Goal: Task Accomplishment & Management: Manage account settings

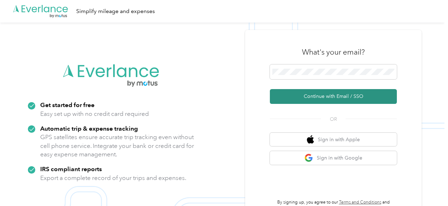
click at [334, 99] on button "Continue with Email / SSO" at bounding box center [333, 96] width 127 height 15
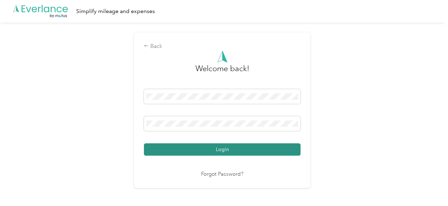
click at [228, 151] on button "Login" at bounding box center [222, 150] width 157 height 12
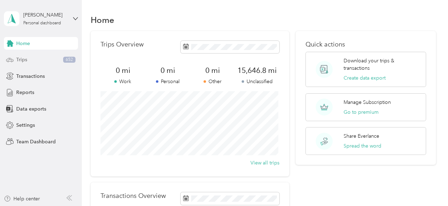
click at [25, 62] on span "Trips" at bounding box center [21, 59] width 11 height 7
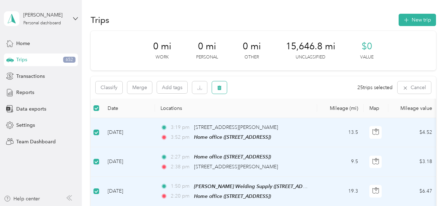
click at [221, 89] on icon "button" at bounding box center [219, 88] width 4 height 5
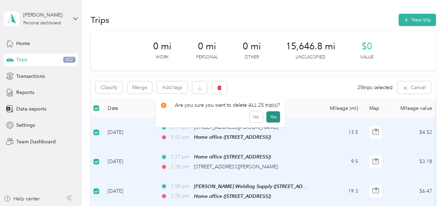
click at [271, 116] on button "Yes" at bounding box center [273, 117] width 14 height 11
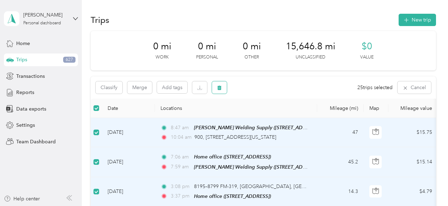
click at [218, 89] on icon "button" at bounding box center [219, 87] width 5 height 5
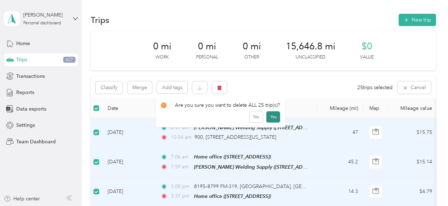
click at [273, 117] on button "Yes" at bounding box center [273, 117] width 14 height 11
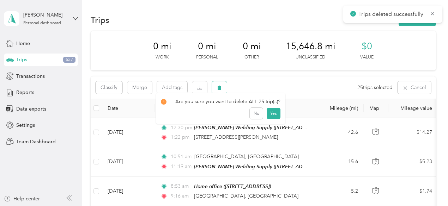
click at [223, 86] on button "button" at bounding box center [219, 88] width 15 height 12
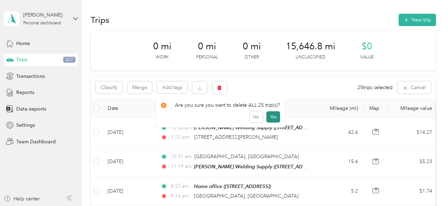
click at [272, 115] on button "Yes" at bounding box center [273, 117] width 14 height 11
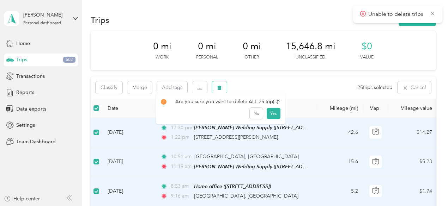
click at [220, 87] on icon "button" at bounding box center [219, 88] width 4 height 5
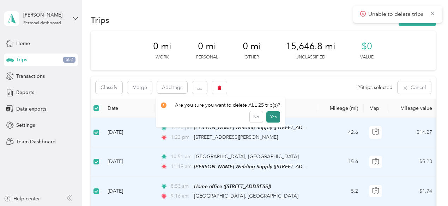
click at [271, 116] on button "Yes" at bounding box center [273, 117] width 14 height 11
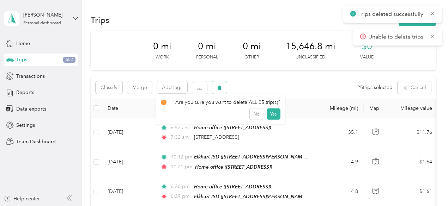
click at [216, 89] on button "button" at bounding box center [219, 88] width 15 height 12
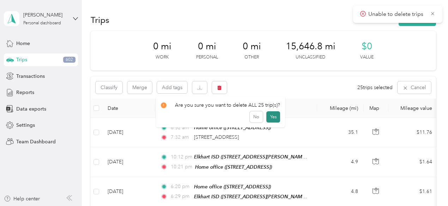
click at [270, 119] on button "Yes" at bounding box center [273, 117] width 14 height 11
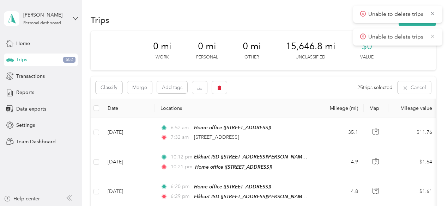
click at [433, 35] on icon at bounding box center [433, 36] width 6 height 6
click at [432, 12] on icon at bounding box center [433, 14] width 6 height 6
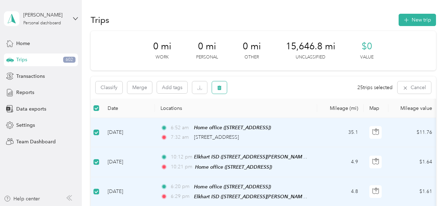
click at [223, 87] on button "button" at bounding box center [219, 88] width 15 height 12
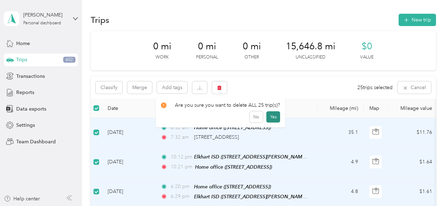
click at [272, 116] on button "Yes" at bounding box center [273, 117] width 14 height 11
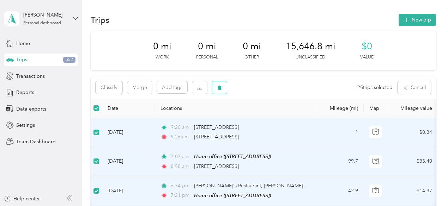
click at [221, 86] on icon "button" at bounding box center [219, 88] width 4 height 5
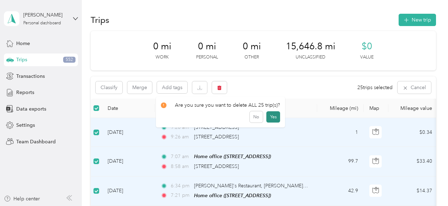
click at [270, 118] on button "Yes" at bounding box center [273, 117] width 14 height 11
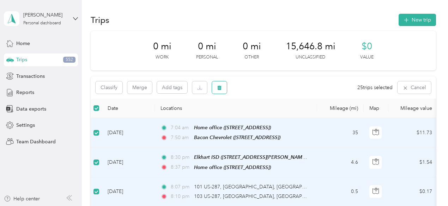
click at [216, 88] on button "button" at bounding box center [219, 88] width 15 height 12
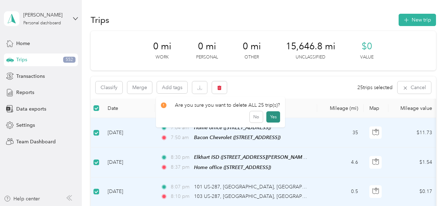
click at [274, 116] on button "Yes" at bounding box center [273, 117] width 14 height 11
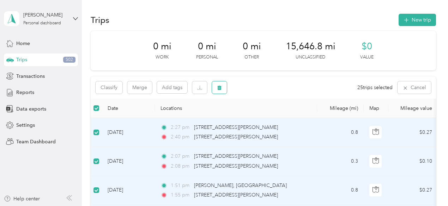
click at [218, 89] on icon "button" at bounding box center [219, 88] width 4 height 5
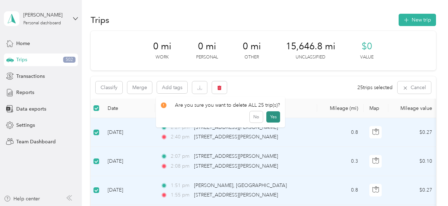
click at [271, 120] on button "Yes" at bounding box center [273, 117] width 14 height 11
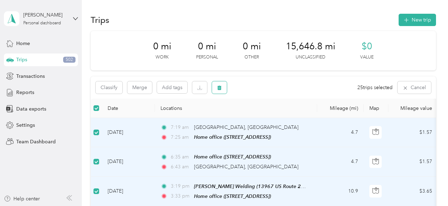
click at [219, 90] on icon "button" at bounding box center [219, 88] width 4 height 5
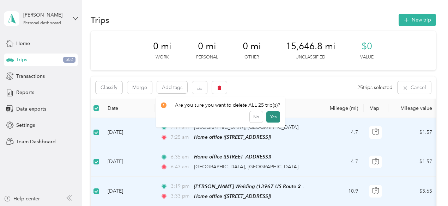
click at [272, 117] on button "Yes" at bounding box center [273, 117] width 14 height 11
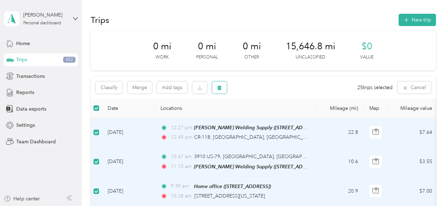
click at [220, 86] on icon "button" at bounding box center [219, 88] width 4 height 5
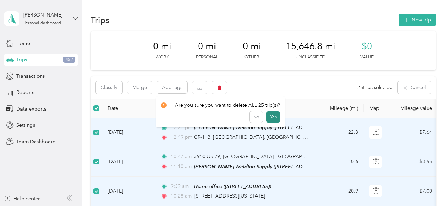
click at [273, 119] on button "Yes" at bounding box center [273, 117] width 14 height 11
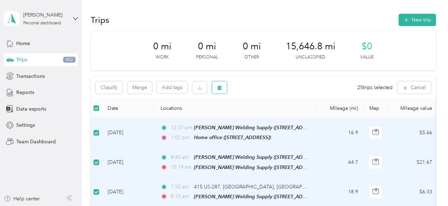
click at [224, 84] on button "button" at bounding box center [219, 88] width 15 height 12
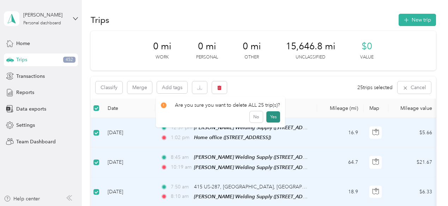
click at [268, 117] on button "Yes" at bounding box center [273, 117] width 14 height 11
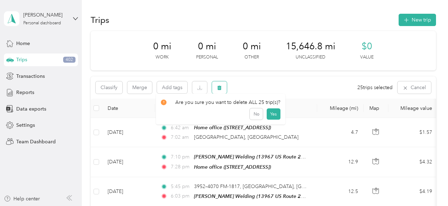
click at [217, 88] on icon "button" at bounding box center [219, 87] width 5 height 5
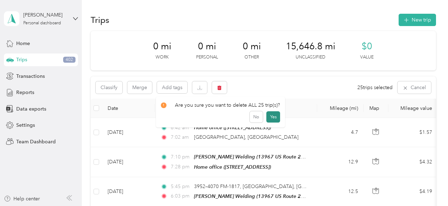
click at [271, 116] on button "Yes" at bounding box center [273, 117] width 14 height 11
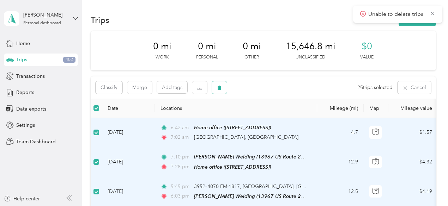
click at [221, 88] on icon "button" at bounding box center [219, 87] width 5 height 5
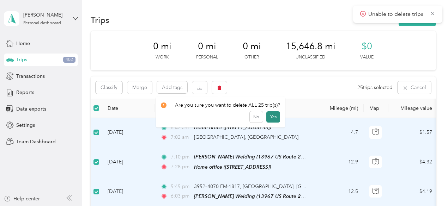
click at [271, 114] on button "Yes" at bounding box center [273, 117] width 14 height 11
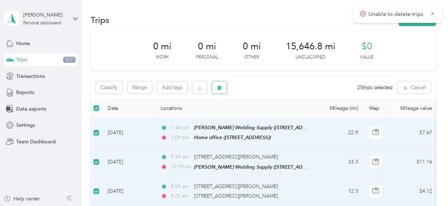
click at [218, 90] on icon "button" at bounding box center [219, 88] width 4 height 5
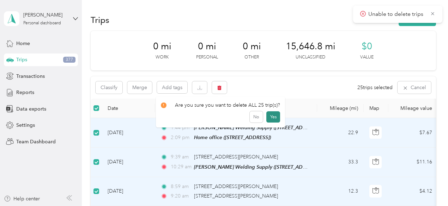
click at [275, 116] on button "Yes" at bounding box center [273, 117] width 14 height 11
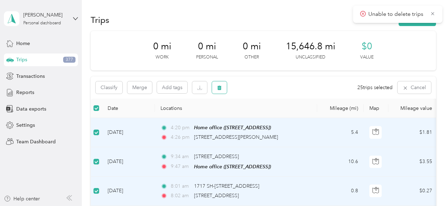
click at [217, 88] on icon "button" at bounding box center [219, 87] width 5 height 5
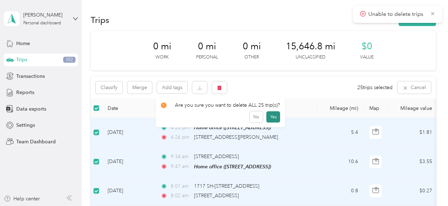
click at [272, 116] on button "Yes" at bounding box center [273, 117] width 14 height 11
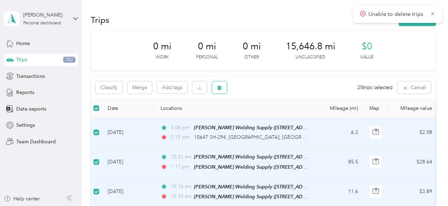
click at [223, 87] on button "button" at bounding box center [219, 88] width 15 height 12
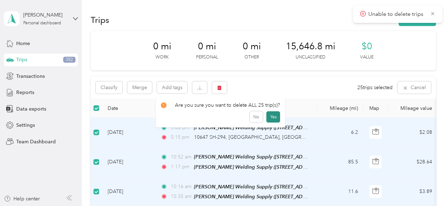
click at [268, 116] on button "Yes" at bounding box center [273, 117] width 14 height 11
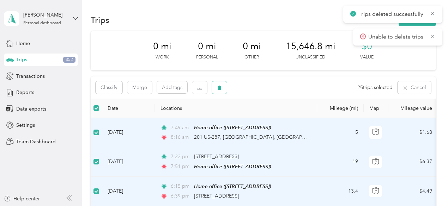
click at [222, 86] on icon "button" at bounding box center [219, 87] width 5 height 5
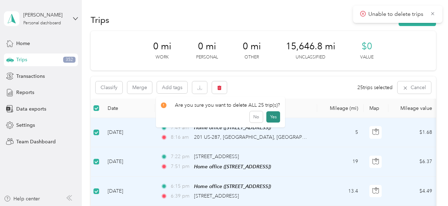
click at [271, 116] on button "Yes" at bounding box center [273, 117] width 14 height 11
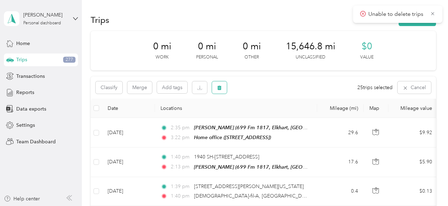
click at [220, 87] on icon "button" at bounding box center [219, 88] width 4 height 5
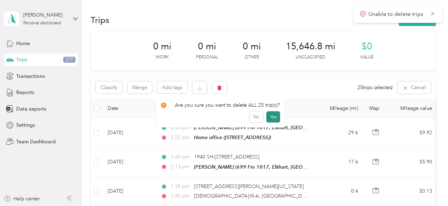
click at [270, 115] on button "Yes" at bounding box center [273, 117] width 14 height 11
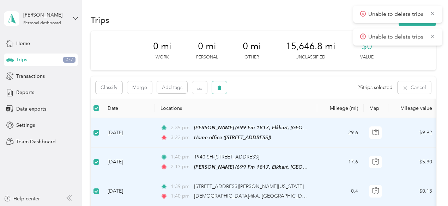
click at [216, 89] on button "button" at bounding box center [219, 88] width 15 height 12
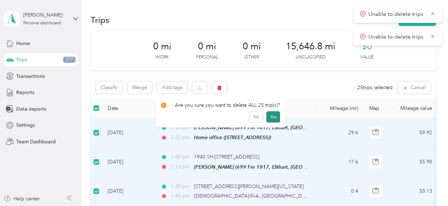
click at [271, 113] on button "Yes" at bounding box center [273, 117] width 14 height 11
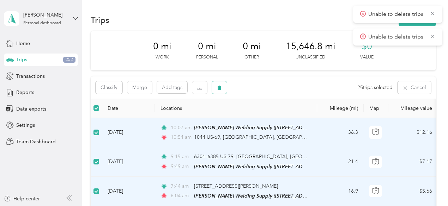
click at [220, 89] on icon "button" at bounding box center [219, 87] width 5 height 5
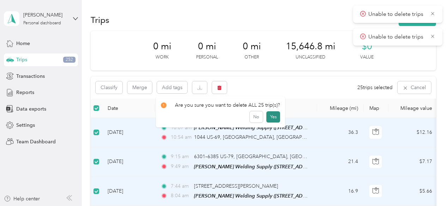
click at [269, 115] on button "Yes" at bounding box center [273, 117] width 14 height 11
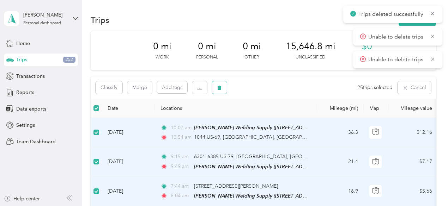
click at [221, 89] on icon "button" at bounding box center [219, 88] width 4 height 5
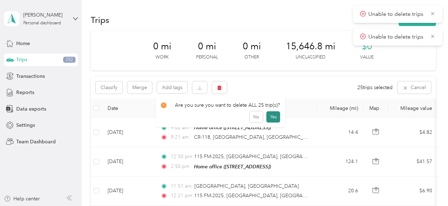
click at [271, 114] on button "Yes" at bounding box center [273, 117] width 14 height 11
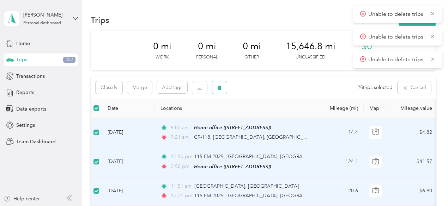
click at [219, 86] on icon "button" at bounding box center [219, 87] width 5 height 5
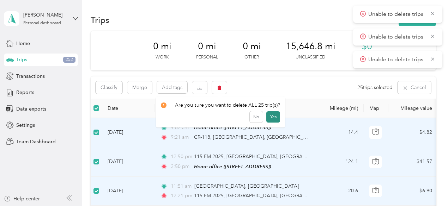
click at [272, 116] on button "Yes" at bounding box center [273, 117] width 14 height 11
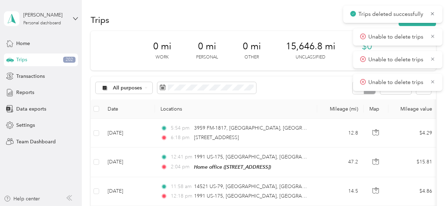
drag, startPoint x: 435, startPoint y: 83, endPoint x: 438, endPoint y: 73, distance: 10.5
click at [435, 82] on icon at bounding box center [433, 82] width 6 height 6
click at [432, 57] on icon at bounding box center [433, 59] width 6 height 6
click at [431, 36] on icon at bounding box center [433, 36] width 6 height 6
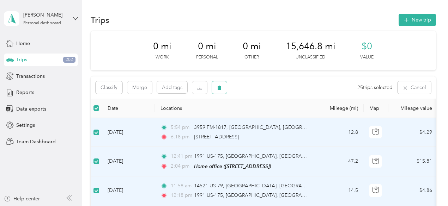
click at [224, 87] on button "button" at bounding box center [219, 88] width 15 height 12
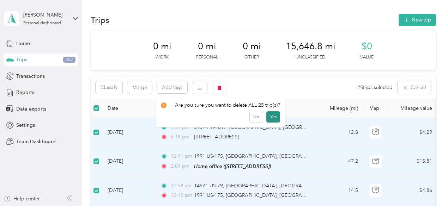
click at [274, 118] on button "Yes" at bounding box center [273, 117] width 14 height 11
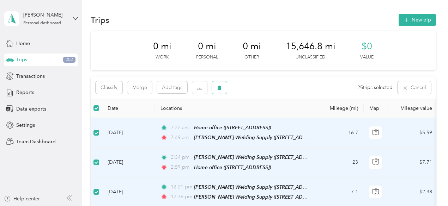
click at [222, 90] on button "button" at bounding box center [219, 88] width 15 height 12
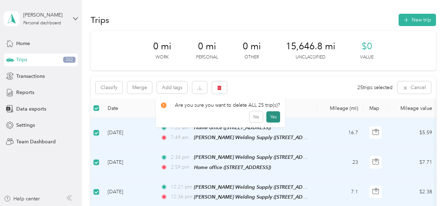
click at [271, 117] on button "Yes" at bounding box center [273, 117] width 14 height 11
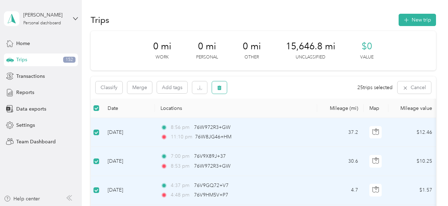
click at [216, 90] on button "button" at bounding box center [219, 88] width 15 height 12
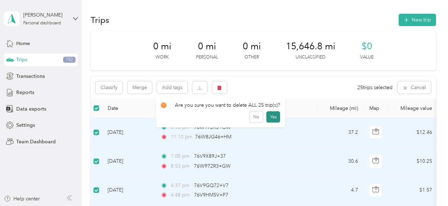
click at [272, 114] on button "Yes" at bounding box center [273, 117] width 14 height 11
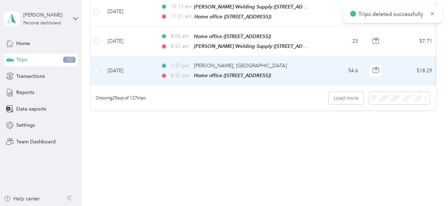
scroll to position [762, 0]
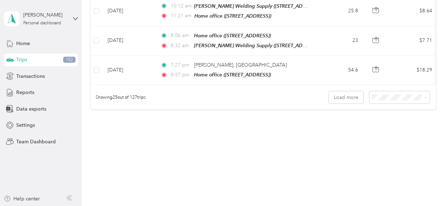
click at [393, 136] on span "100 per load" at bounding box center [387, 134] width 29 height 6
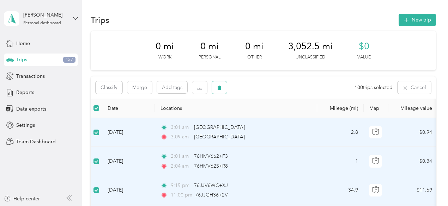
click at [221, 88] on icon "button" at bounding box center [219, 88] width 4 height 5
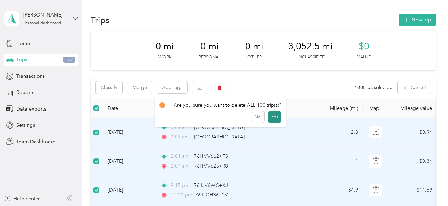
click at [272, 115] on button "Yes" at bounding box center [275, 117] width 14 height 11
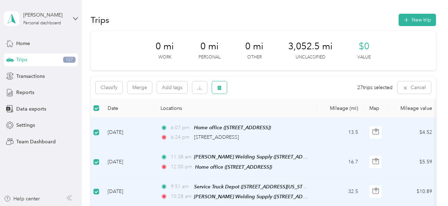
click at [218, 86] on icon "button" at bounding box center [219, 87] width 5 height 5
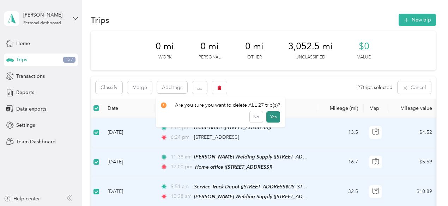
click at [272, 116] on button "Yes" at bounding box center [273, 117] width 14 height 11
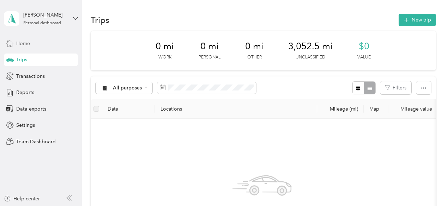
click at [28, 43] on span "Home" at bounding box center [23, 43] width 14 height 7
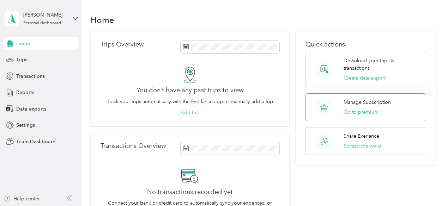
click at [359, 103] on p "Manage Subscription" at bounding box center [367, 102] width 47 height 7
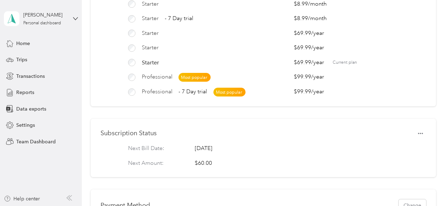
scroll to position [71, 0]
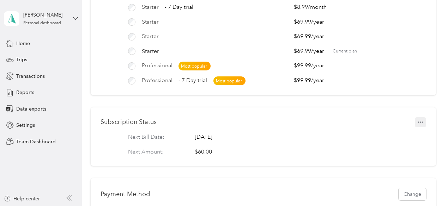
click at [418, 125] on icon "button" at bounding box center [420, 122] width 5 height 5
click at [407, 140] on span "Set to cancel" at bounding box center [405, 139] width 29 height 7
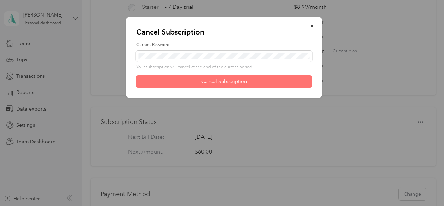
click at [229, 80] on button "Cancel Subscription" at bounding box center [224, 82] width 176 height 12
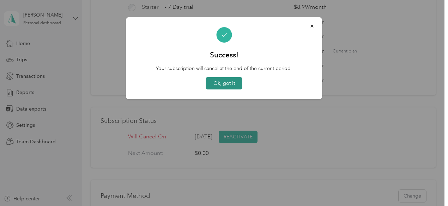
click at [226, 84] on button "Ok, got it" at bounding box center [224, 83] width 36 height 12
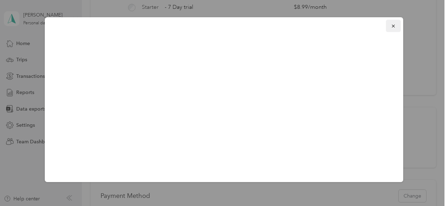
click at [391, 24] on icon "button" at bounding box center [393, 26] width 5 height 5
